Goal: Task Accomplishment & Management: Complete application form

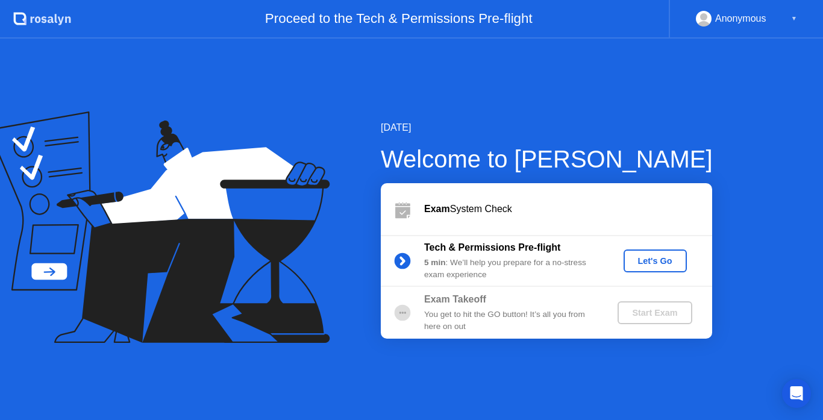
click at [651, 264] on div "Let's Go" at bounding box center [655, 261] width 54 height 10
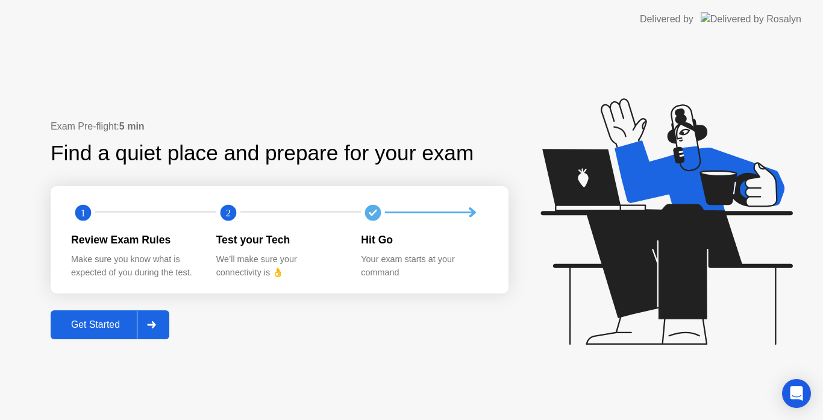
click at [95, 327] on div "Get Started" at bounding box center [95, 324] width 83 height 11
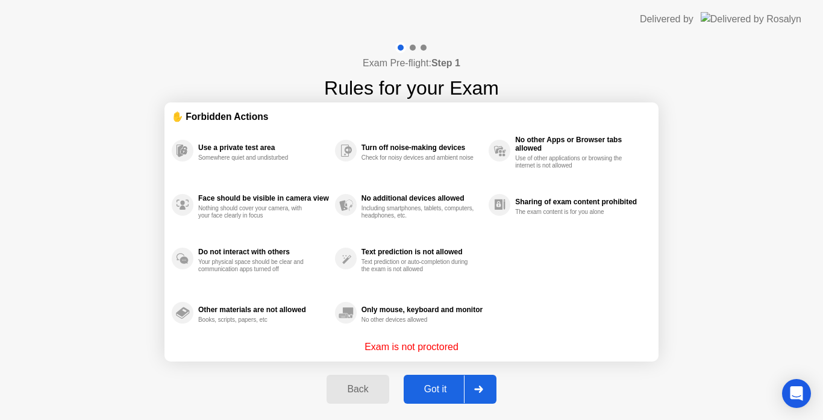
click at [299, 165] on div "Use a private test area Somewhere quiet and undisturbed" at bounding box center [253, 151] width 163 height 54
click at [436, 385] on div "Got it" at bounding box center [435, 389] width 57 height 11
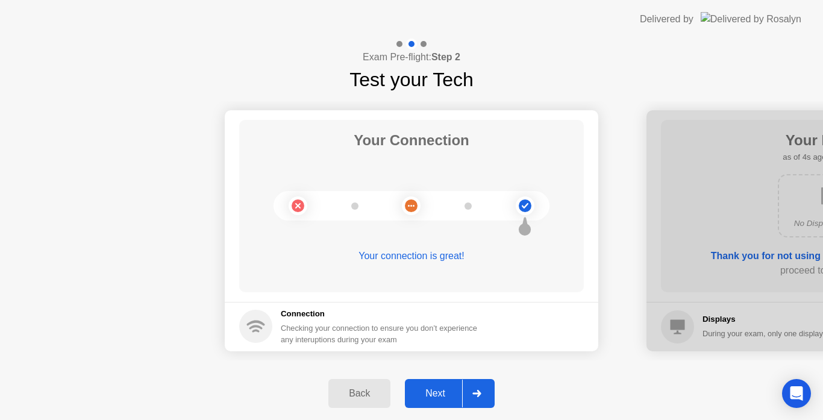
click at [442, 392] on div "Next" at bounding box center [436, 393] width 54 height 11
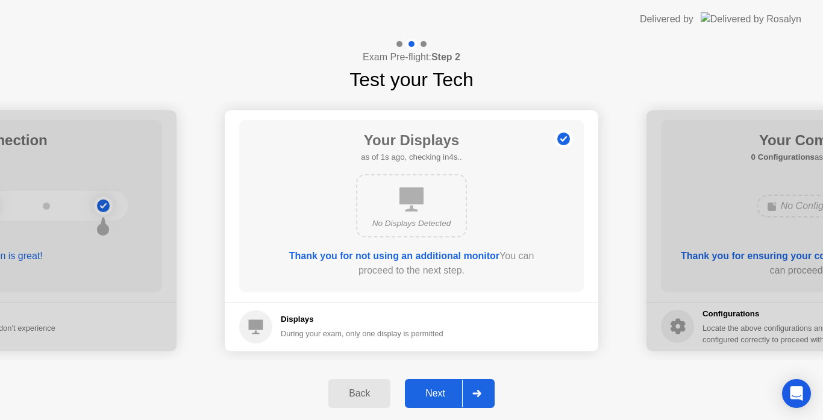
click at [442, 392] on div "Next" at bounding box center [436, 393] width 54 height 11
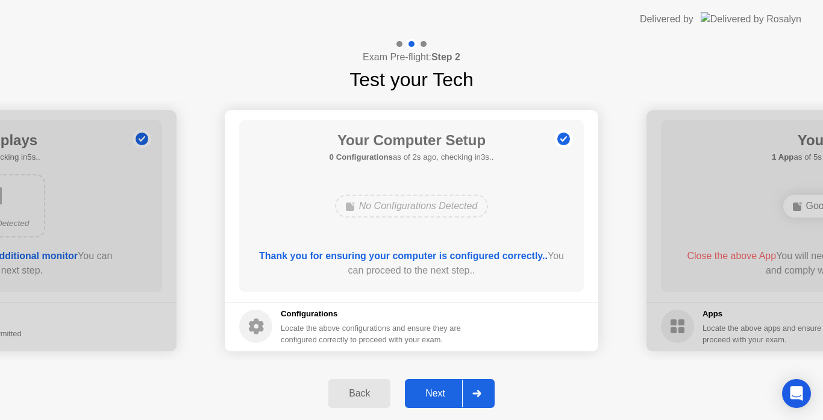
click at [442, 392] on div "Next" at bounding box center [436, 393] width 54 height 11
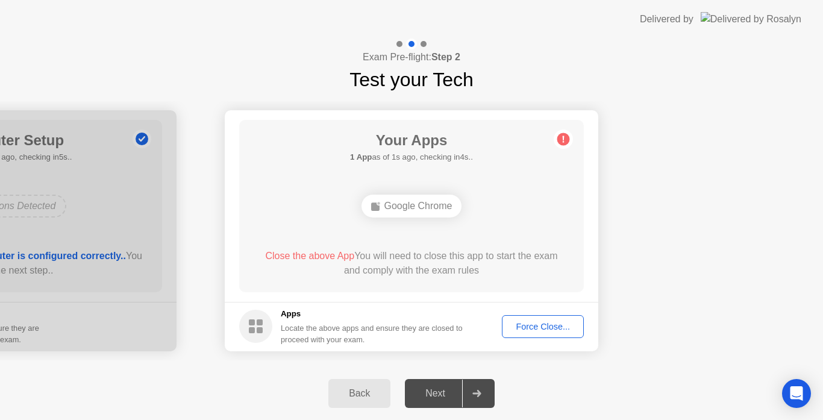
click at [538, 328] on div "Force Close..." at bounding box center [543, 327] width 74 height 10
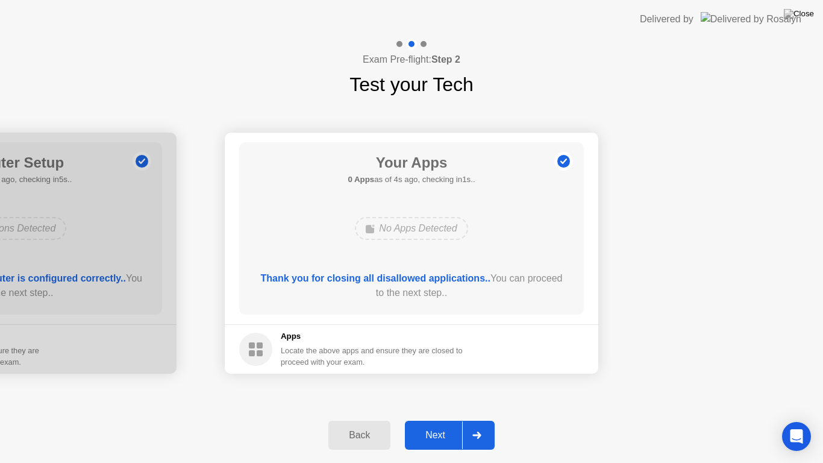
click at [437, 419] on div "Next" at bounding box center [436, 435] width 54 height 11
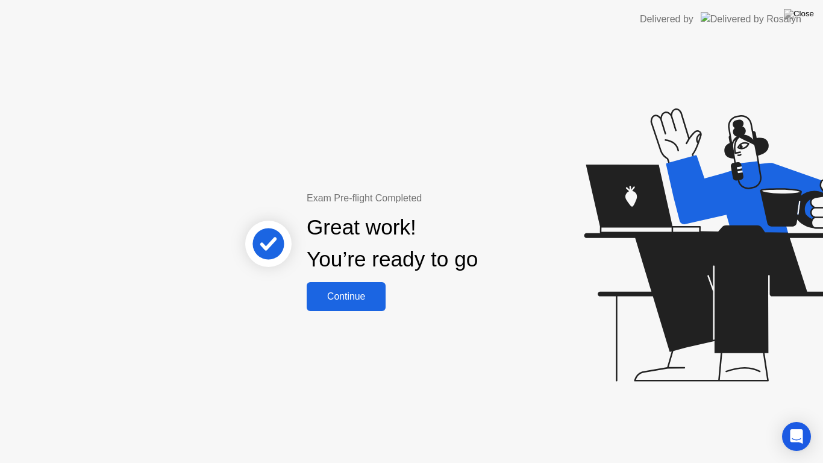
click at [353, 301] on div "Continue" at bounding box center [346, 296] width 72 height 11
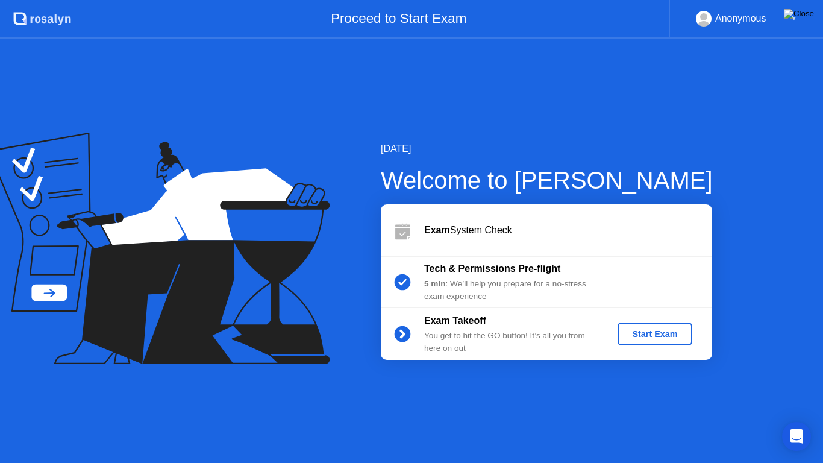
click at [809, 17] on img at bounding box center [799, 14] width 30 height 10
